Goal: Task Accomplishment & Management: Manage account settings

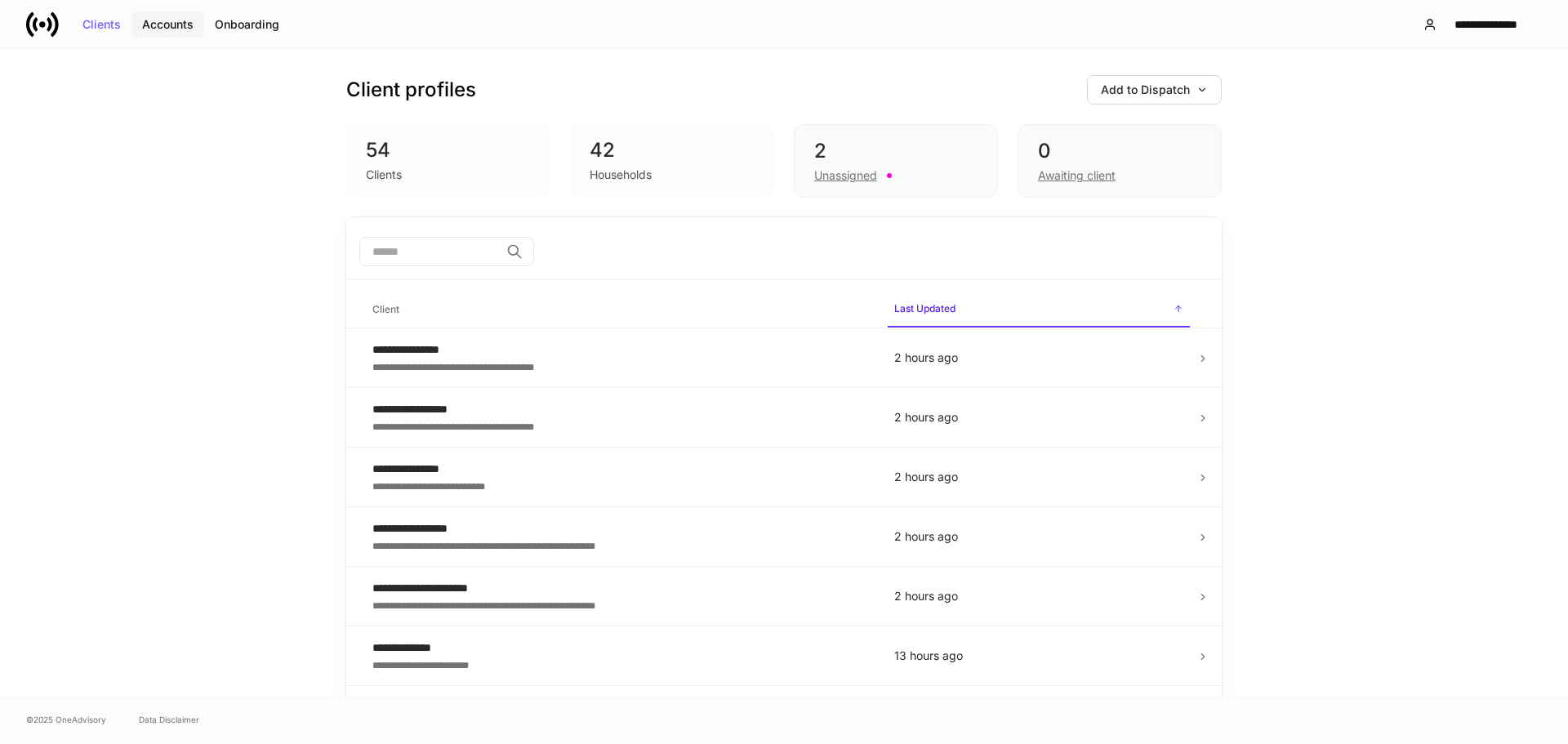
click at [160, 22] on div "Accounts" at bounding box center [168, 24] width 51 height 12
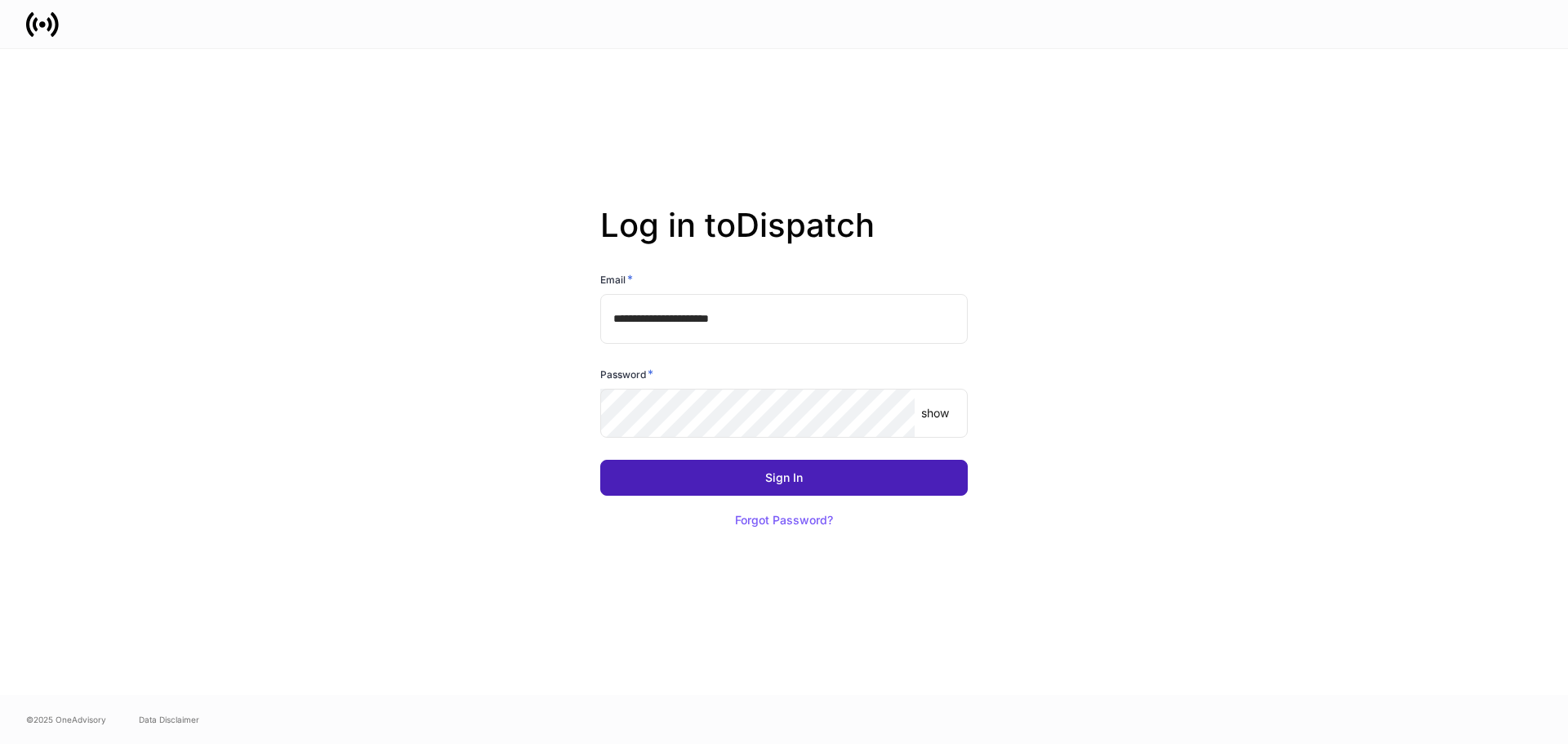
click at [689, 469] on button "Sign In" at bounding box center [784, 478] width 367 height 36
